Goal: Information Seeking & Learning: Find specific fact

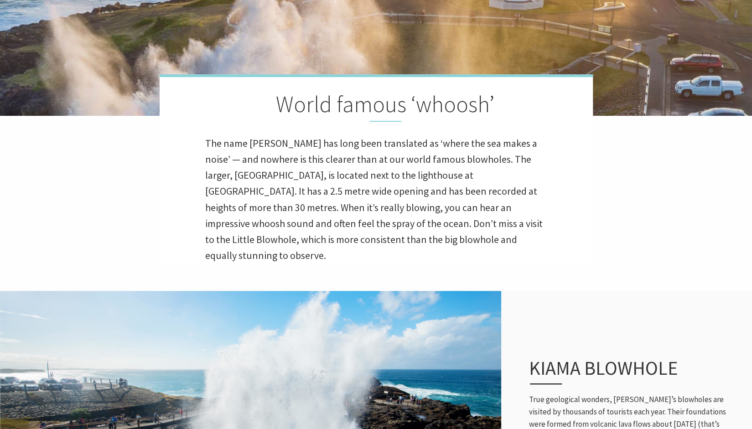
scroll to position [206, 0]
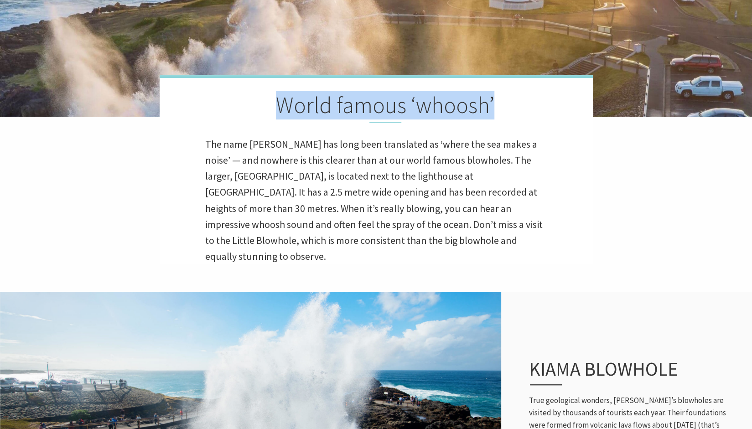
drag, startPoint x: 278, startPoint y: 102, endPoint x: 499, endPoint y: 122, distance: 221.2
click at [499, 122] on h2 "World famous ‘whoosh’" at bounding box center [376, 107] width 342 height 31
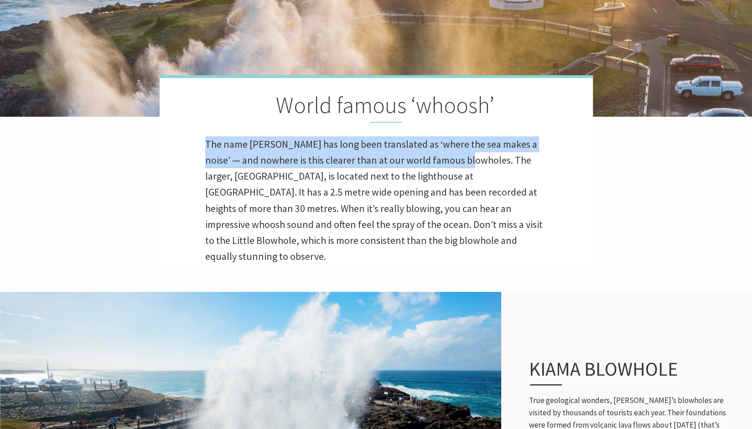
drag, startPoint x: 206, startPoint y: 140, endPoint x: 455, endPoint y: 160, distance: 249.4
click at [455, 160] on p "The name [PERSON_NAME] has long been translated as ‘where the sea makes a noise…" at bounding box center [376, 200] width 342 height 129
copy p "The name [PERSON_NAME] has long been translated as ‘where the sea makes a noise…"
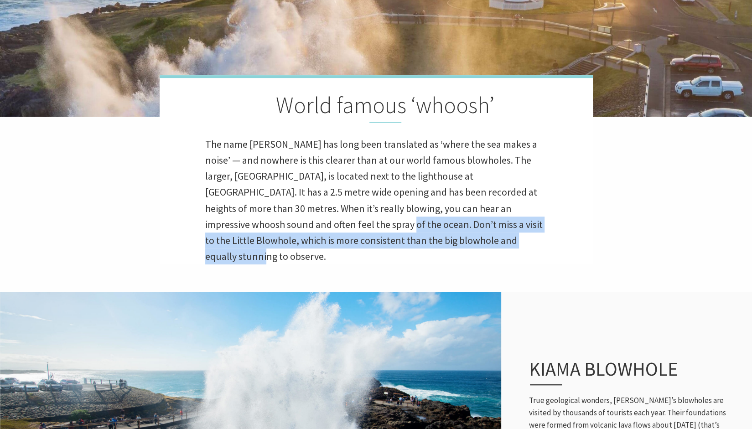
drag, startPoint x: 260, startPoint y: 225, endPoint x: 437, endPoint y: 249, distance: 178.2
click at [437, 249] on div "Home Experience Natural Wonders Blowholes Blowholes World famous ‘whoosh’ The n…" at bounding box center [376, 49] width 752 height 511
copy p "Don’t miss a visit to the Little Blowhole, which is more consistent than the bi…"
